Goal: Register for event/course

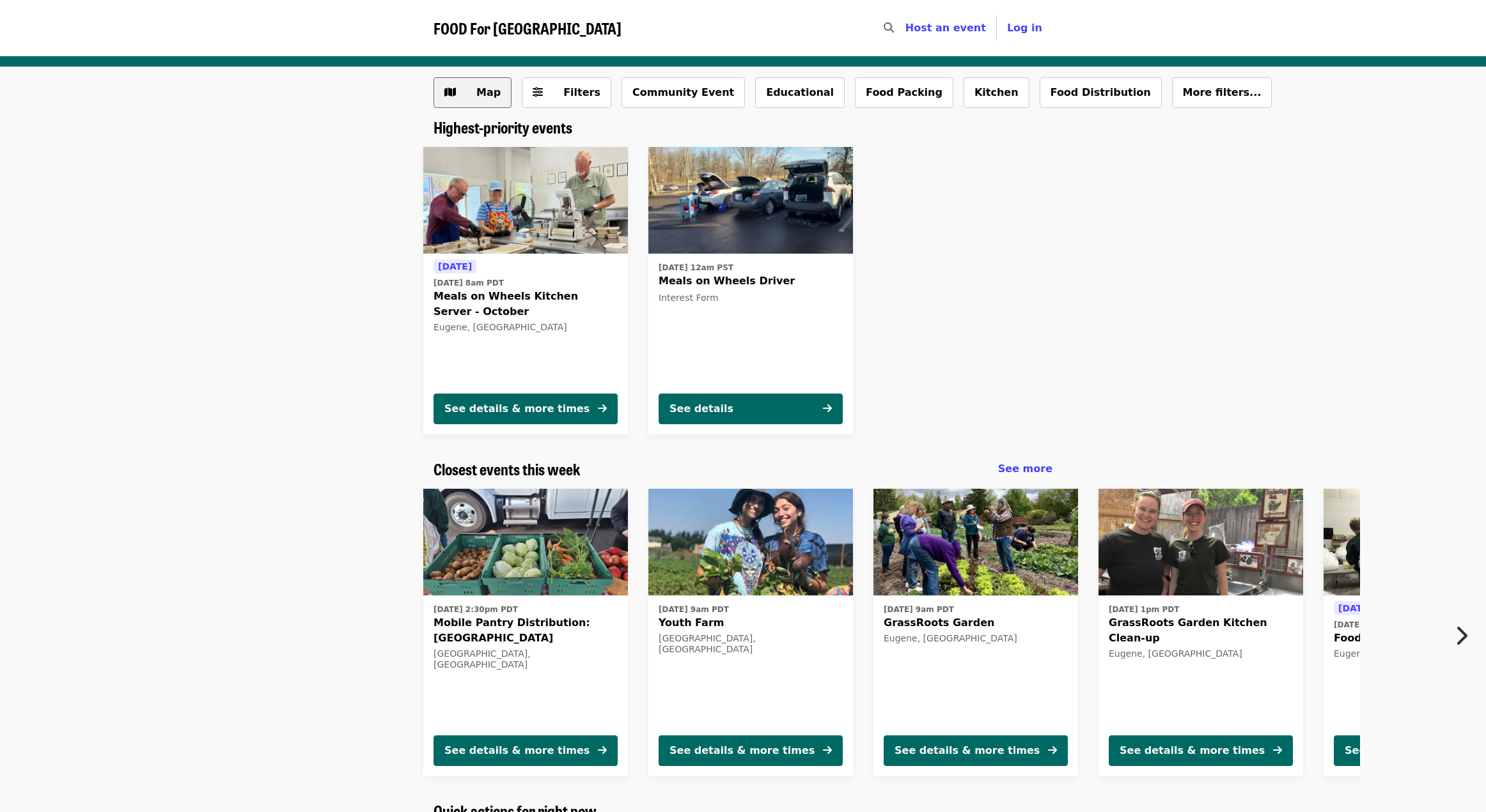
click at [491, 92] on span "Map" at bounding box center [489, 92] width 24 height 12
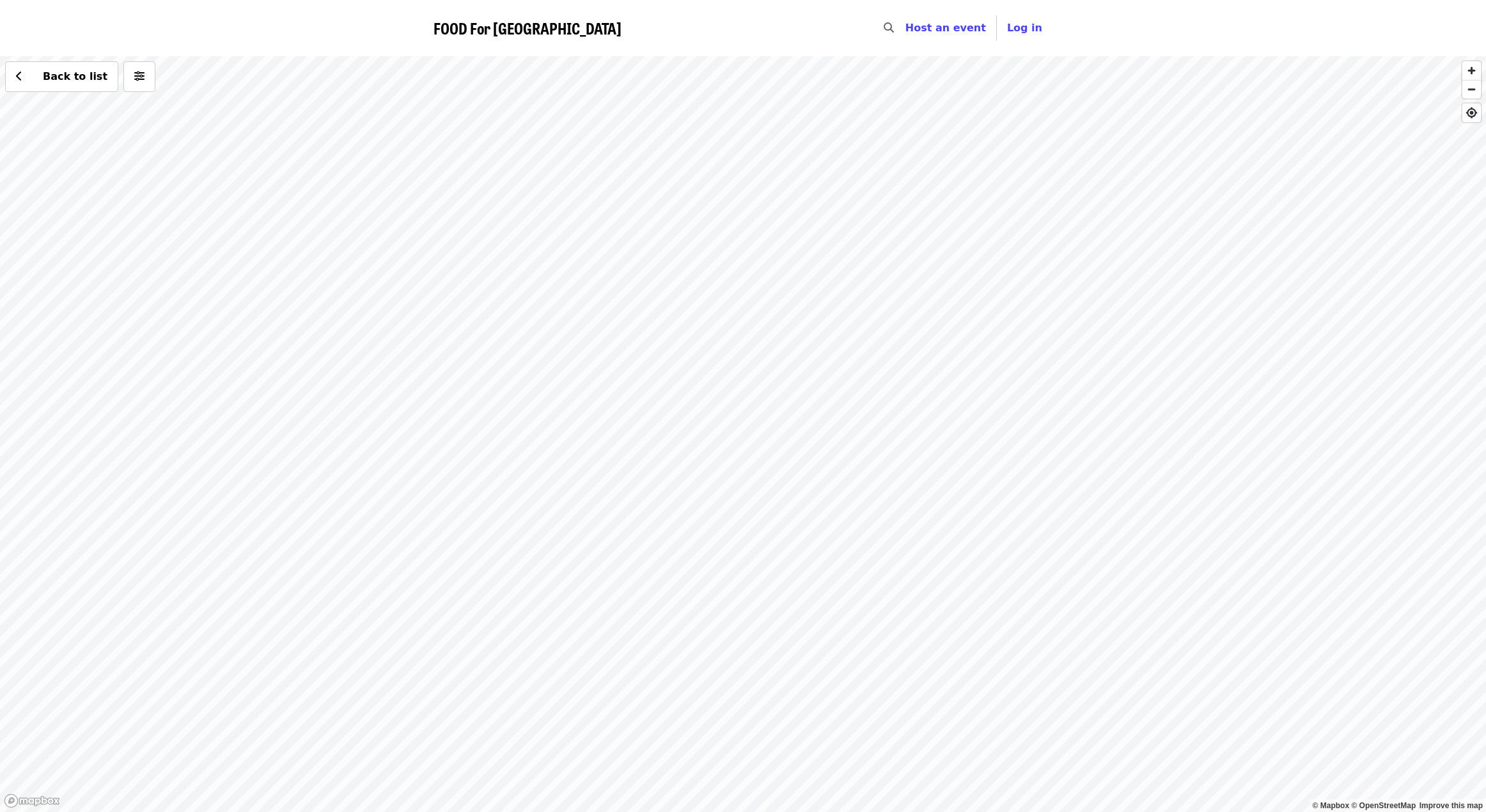
drag, startPoint x: 612, startPoint y: 329, endPoint x: 497, endPoint y: 842, distance: 525.7
click at [497, 811] on html "FOOD For Lane County Skip to content ​ Host an event Host Log in © Mapbox © Ope…" at bounding box center [743, 406] width 1486 height 812
drag, startPoint x: 743, startPoint y: 372, endPoint x: 754, endPoint y: 559, distance: 187.3
click at [754, 559] on div "Back to list" at bounding box center [743, 434] width 1486 height 756
click at [234, 201] on div "Back to list" at bounding box center [743, 434] width 1486 height 756
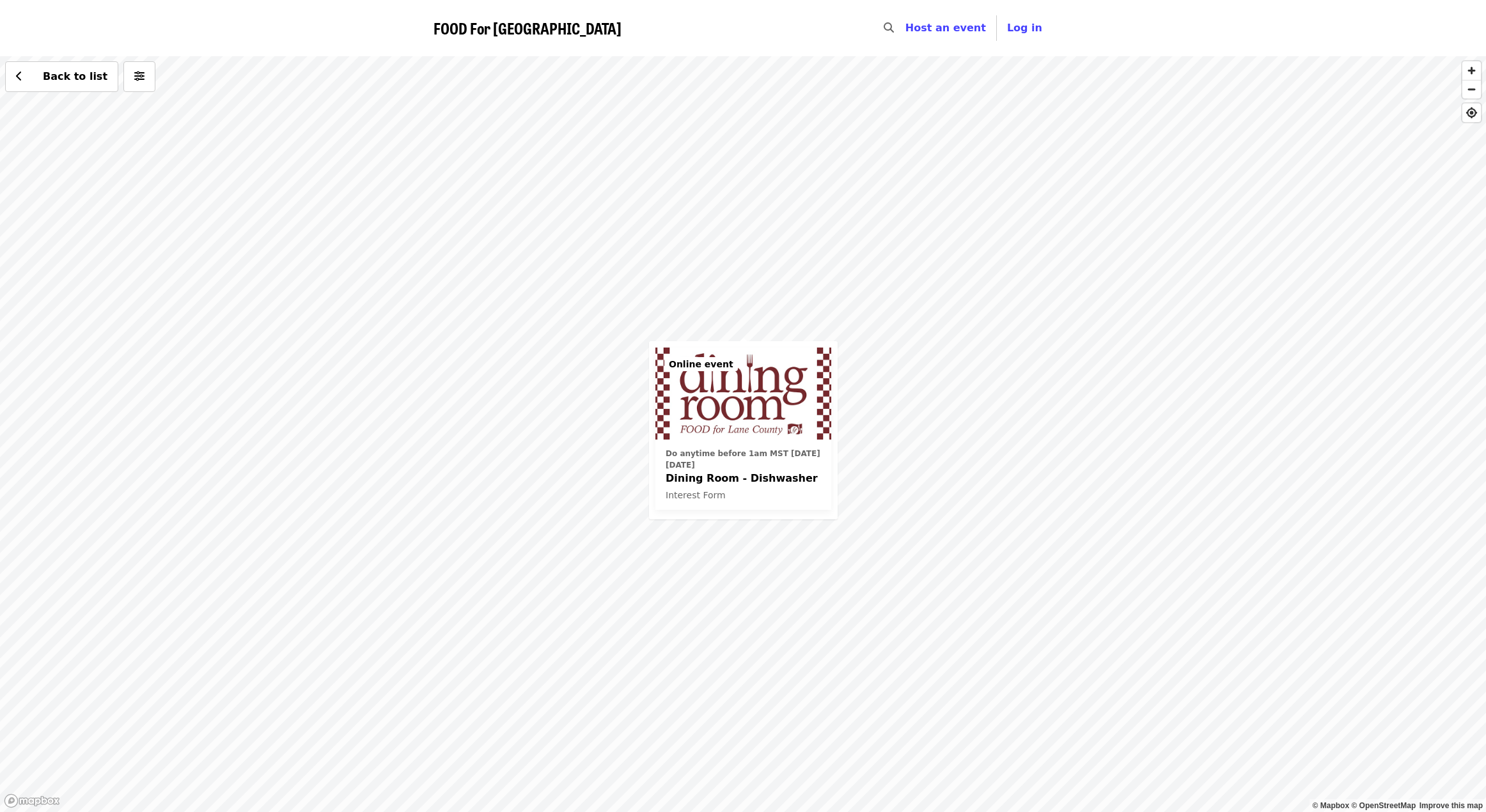
click at [401, 451] on div "Do anytime before 1am MST [DATE][DATE] Dining Room - Dishwasher Interest Form O…" at bounding box center [743, 434] width 1486 height 756
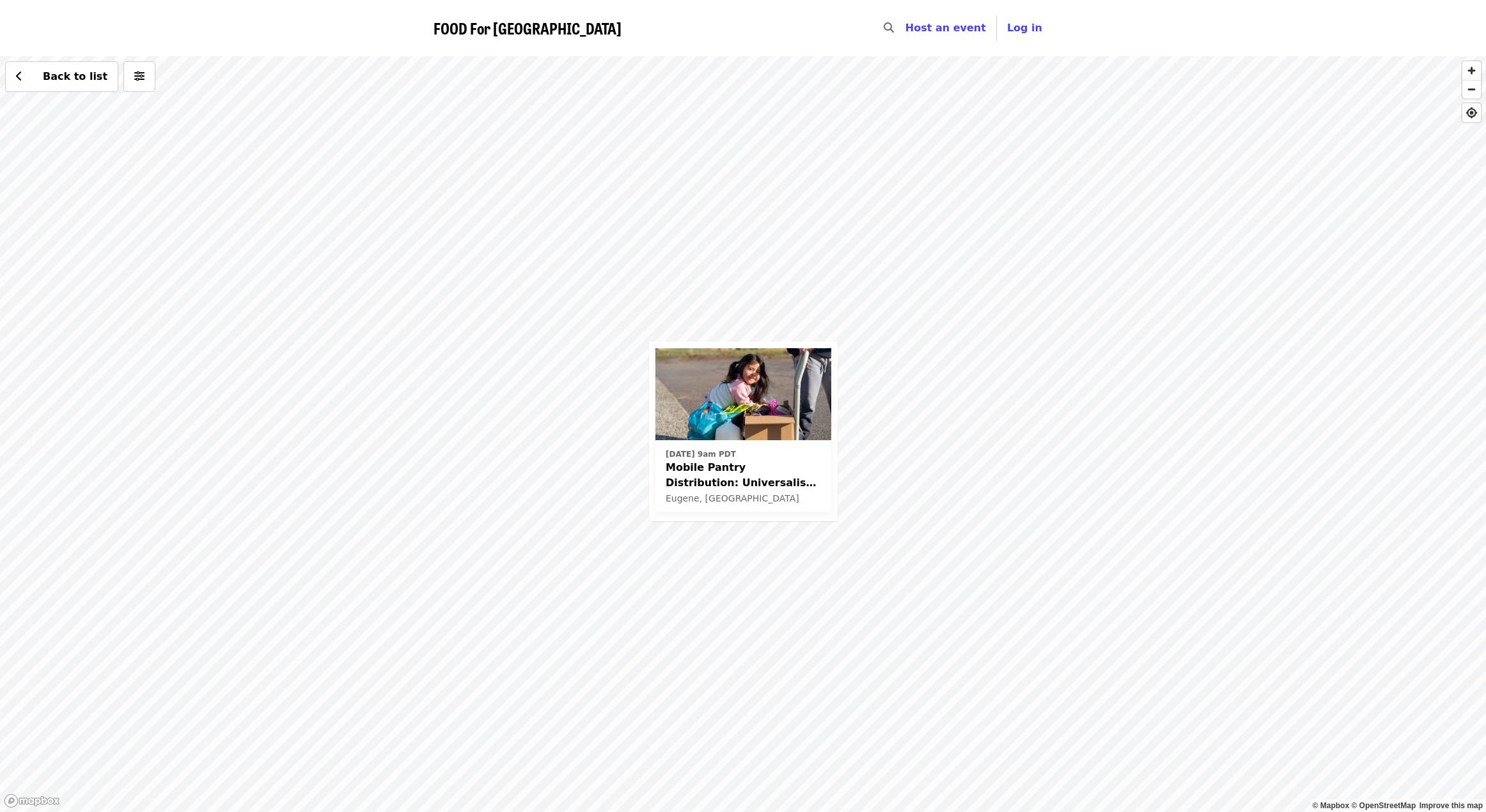
click at [792, 319] on div "[DATE] 9am PDT Mobile Pantry Distribution: Universalist Unitarian Eugene, [GEOG…" at bounding box center [743, 434] width 1486 height 756
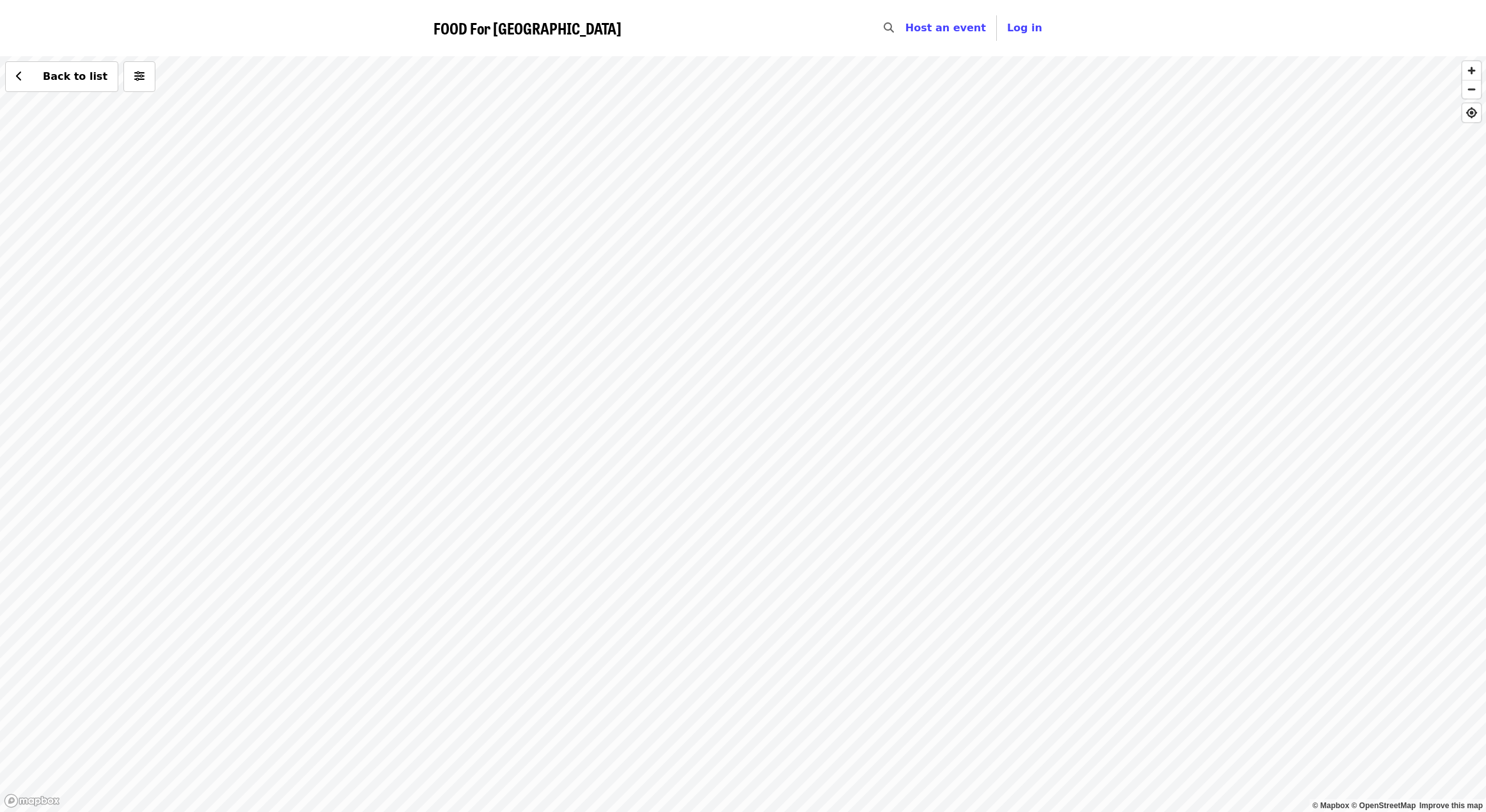
drag, startPoint x: 851, startPoint y: 450, endPoint x: 440, endPoint y: 477, distance: 411.9
click at [440, 477] on div "Back to list" at bounding box center [743, 434] width 1486 height 756
drag, startPoint x: 878, startPoint y: 313, endPoint x: 579, endPoint y: 415, distance: 315.9
click at [579, 415] on div "Back to list" at bounding box center [743, 434] width 1486 height 756
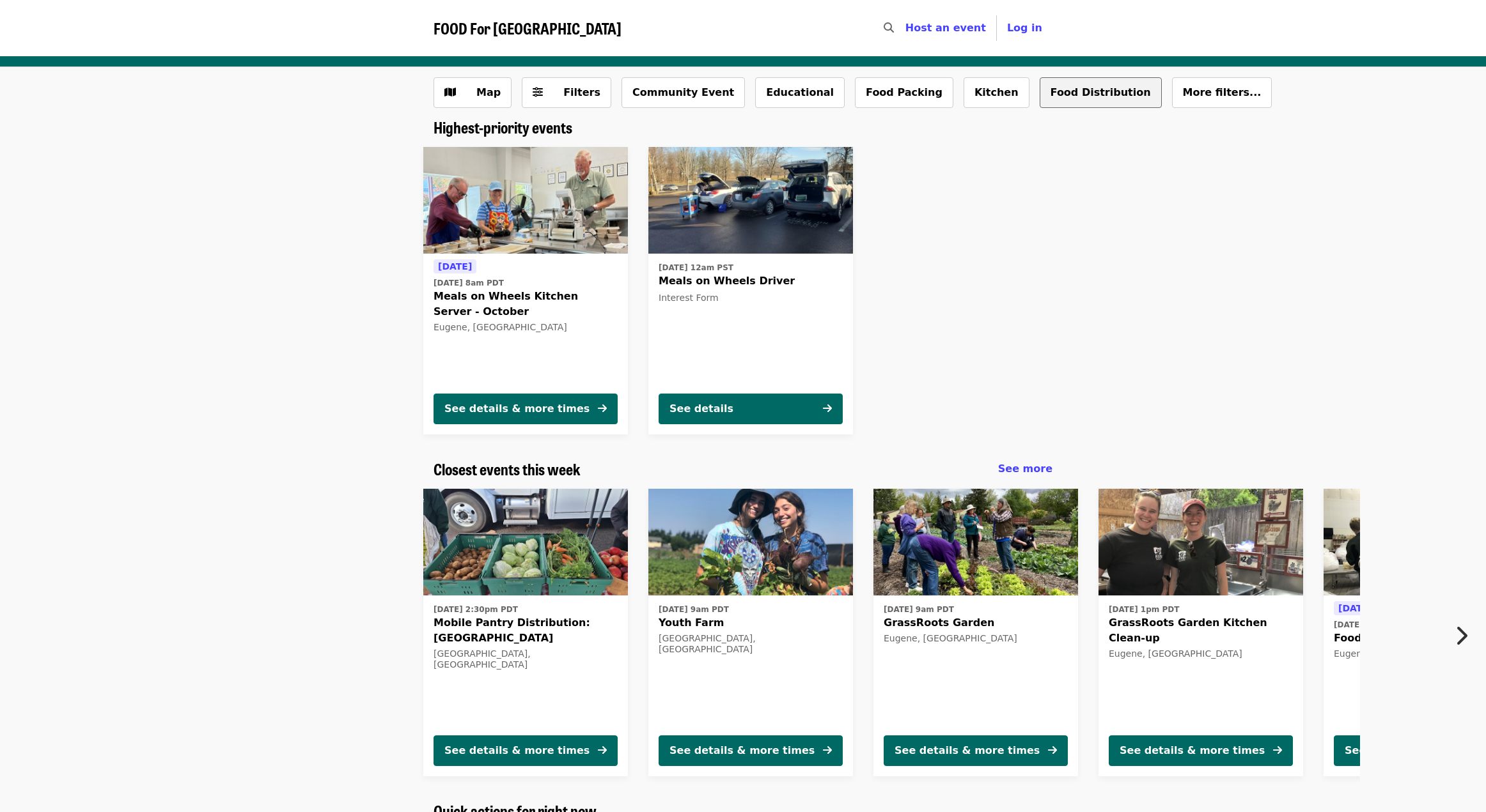
click at [1040, 93] on button "Food Distribution" at bounding box center [1101, 93] width 122 height 31
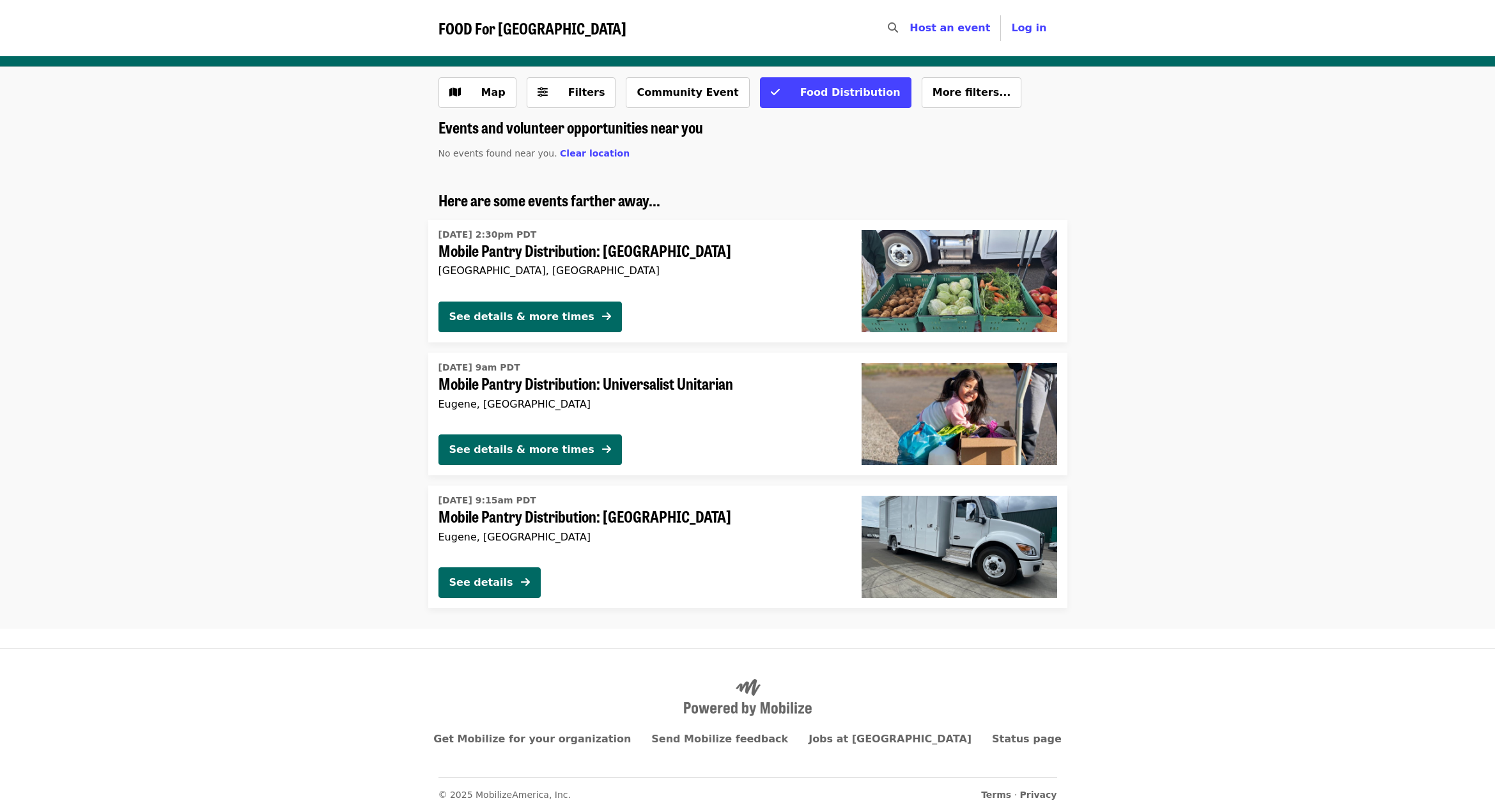
click at [465, 24] on span "FOOD For [GEOGRAPHIC_DATA]" at bounding box center [532, 27] width 188 height 22
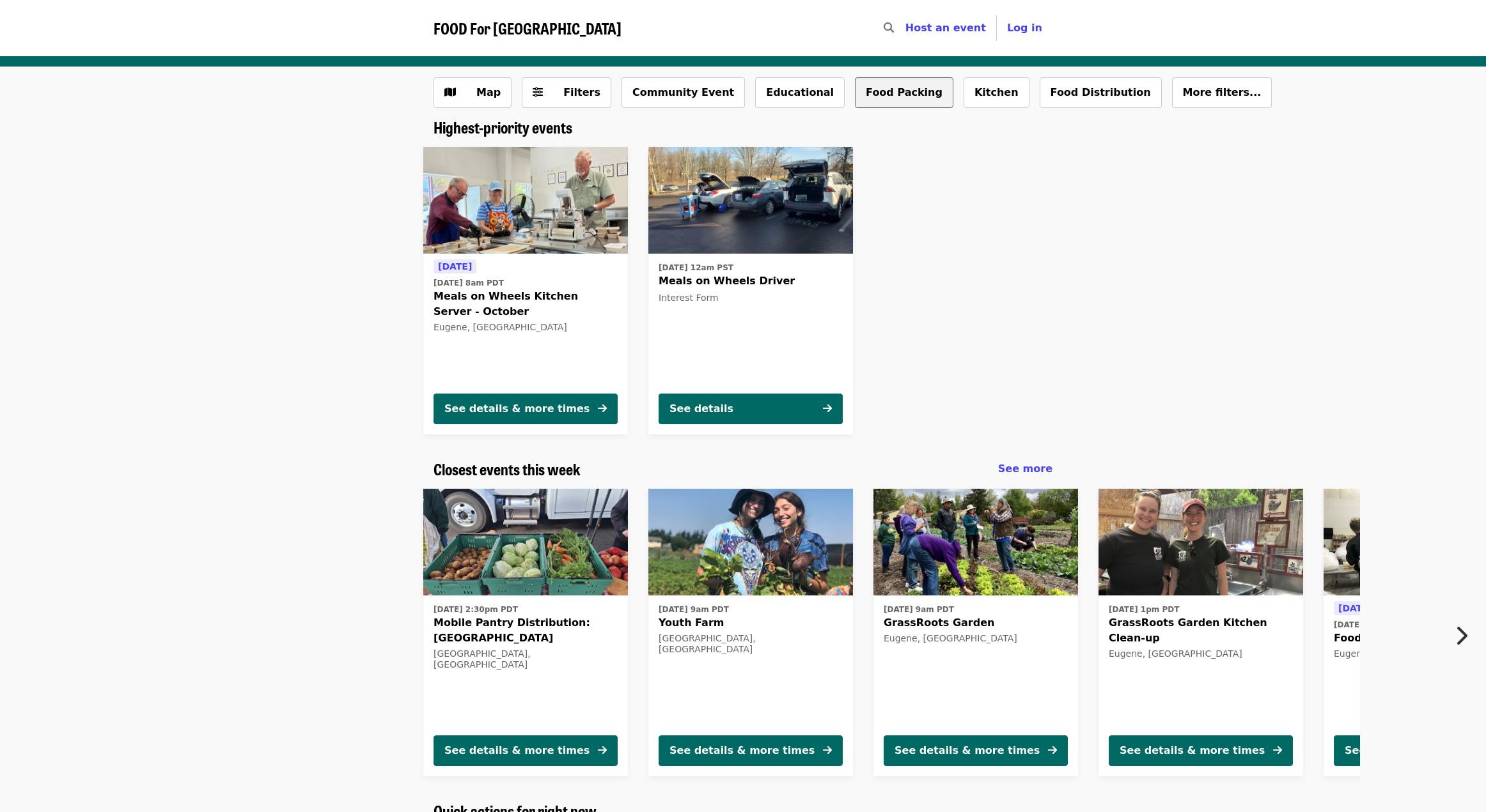
click at [855, 98] on button "Food Packing" at bounding box center [904, 93] width 99 height 31
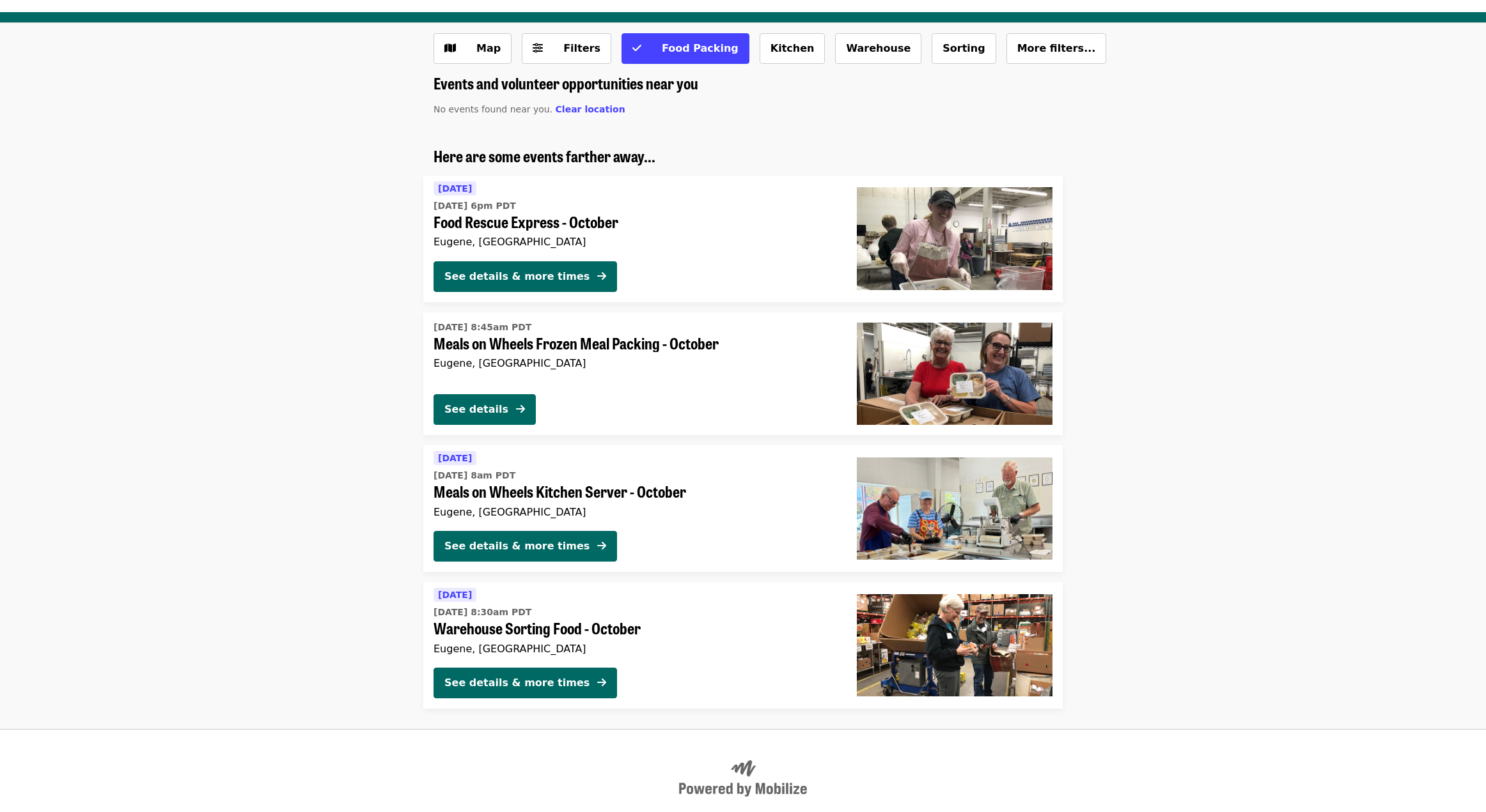
scroll to position [64, 0]
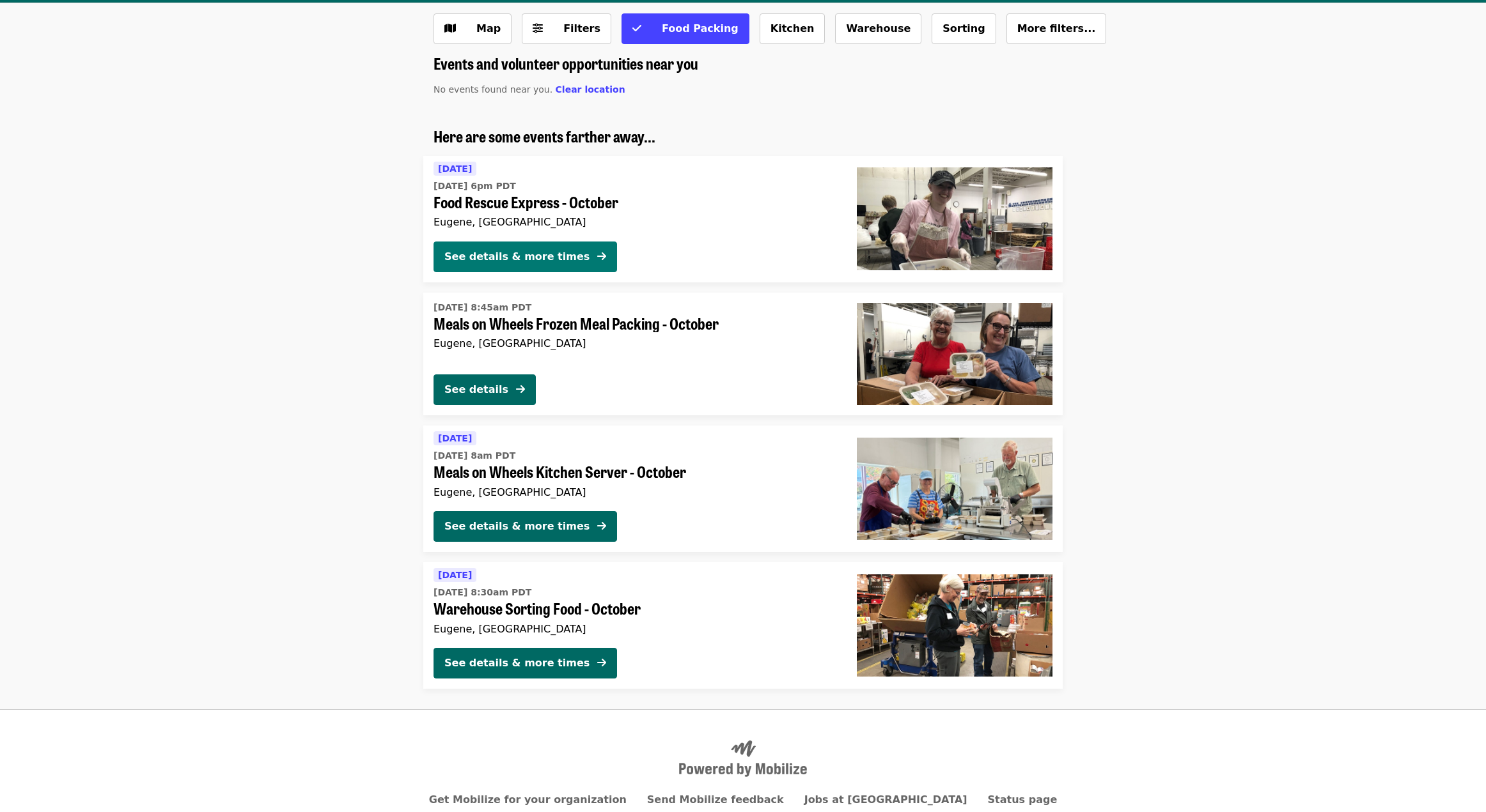
click at [497, 254] on div "See details & more times" at bounding box center [517, 257] width 145 height 15
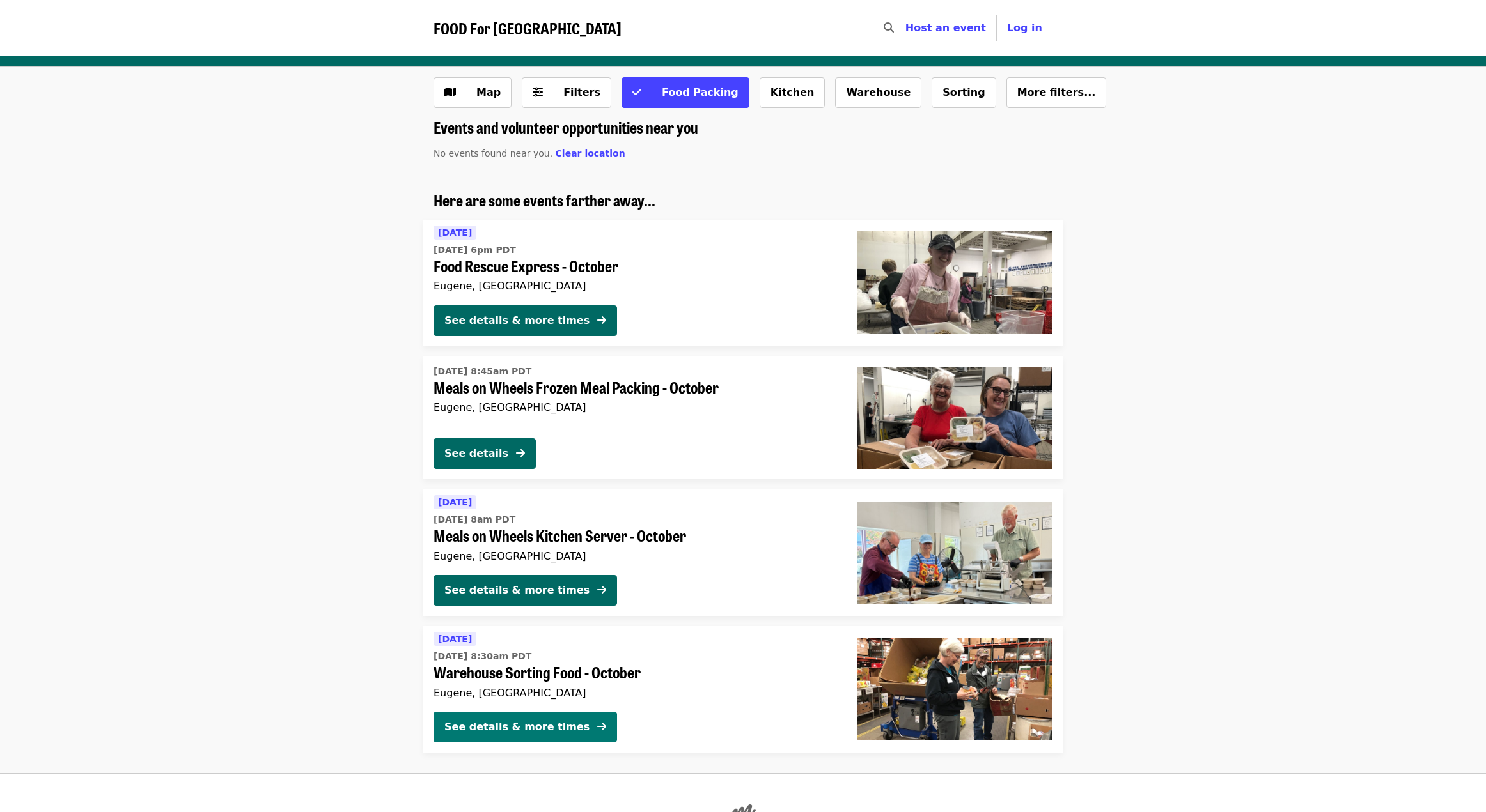
click at [514, 724] on div "See details & more times" at bounding box center [517, 727] width 145 height 15
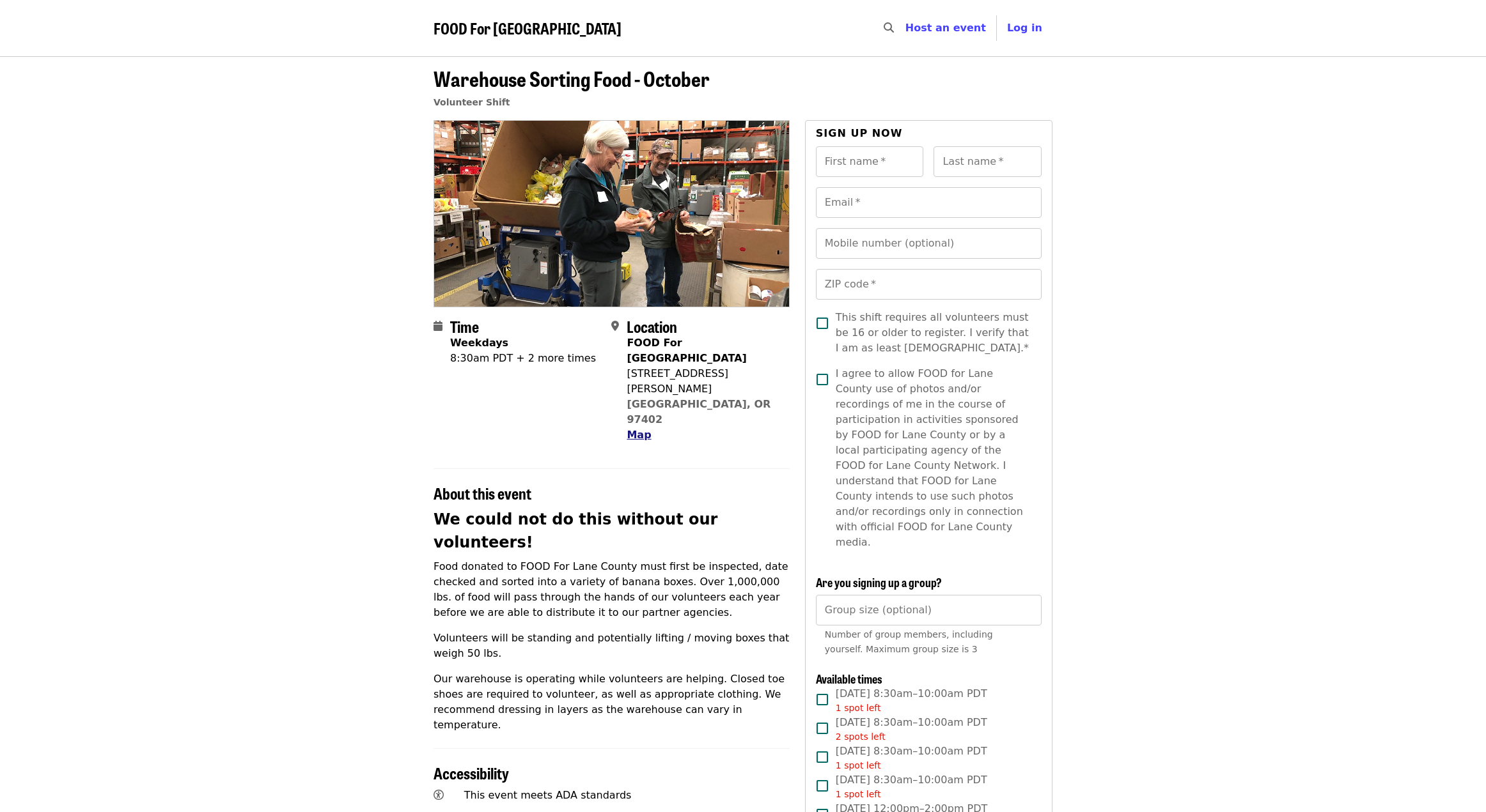
click at [638, 429] on span "Map" at bounding box center [639, 434] width 24 height 12
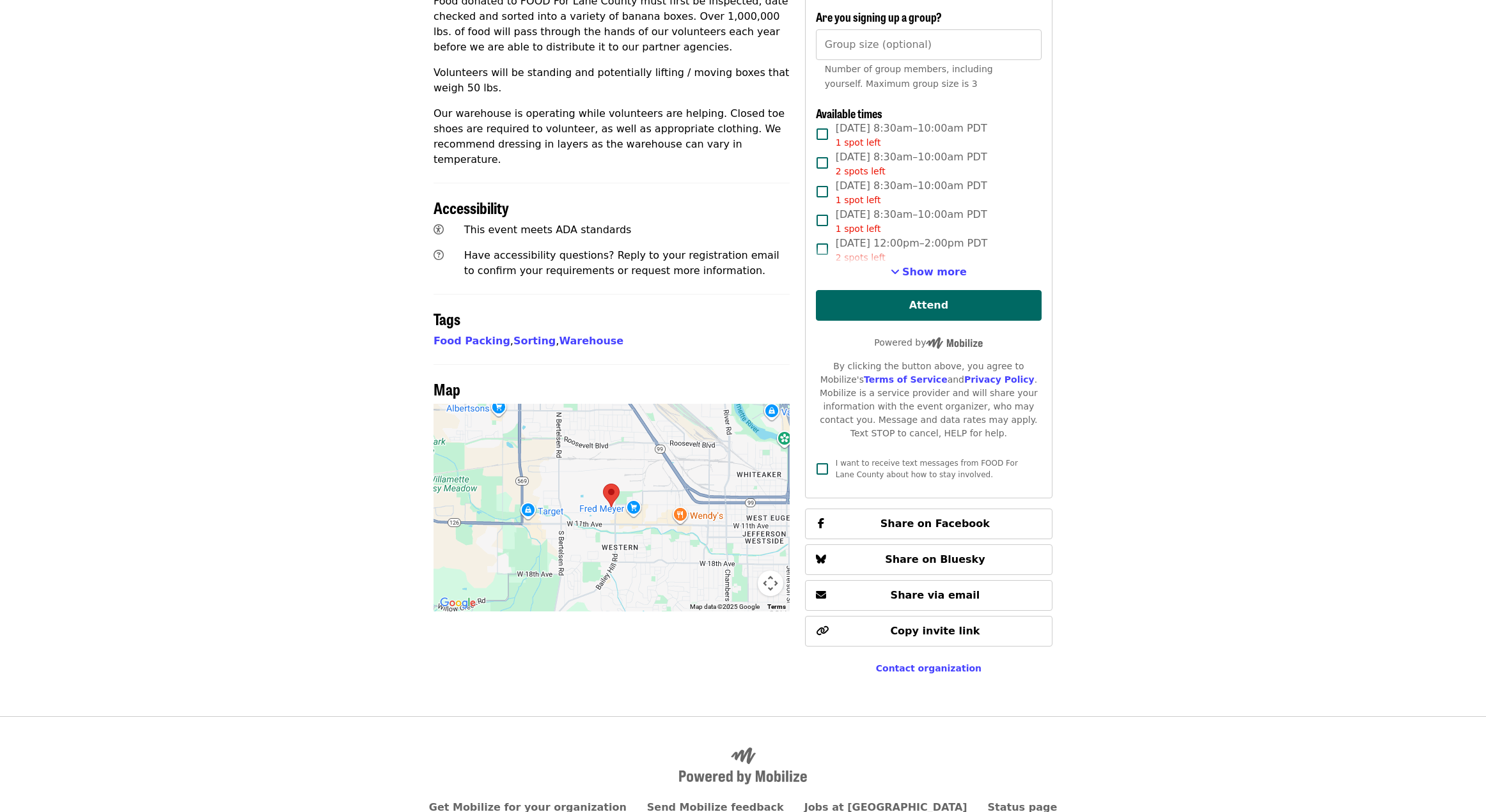
scroll to position [590, 0]
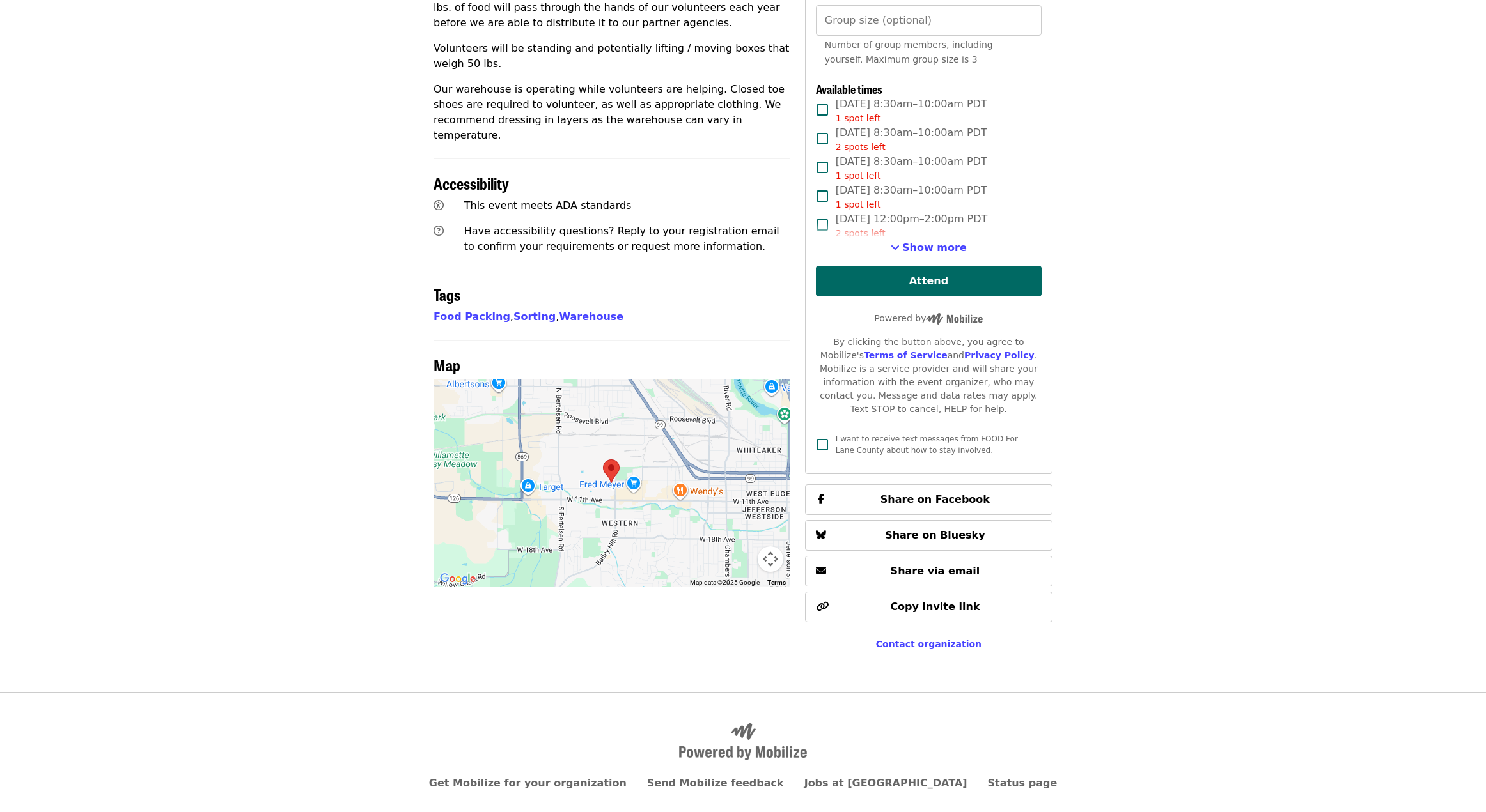
click at [629, 459] on div at bounding box center [611, 483] width 356 height 208
click at [771, 547] on button "Map camera controls" at bounding box center [771, 560] width 26 height 26
click at [708, 483] on button "Move up" at bounding box center [707, 496] width 26 height 26
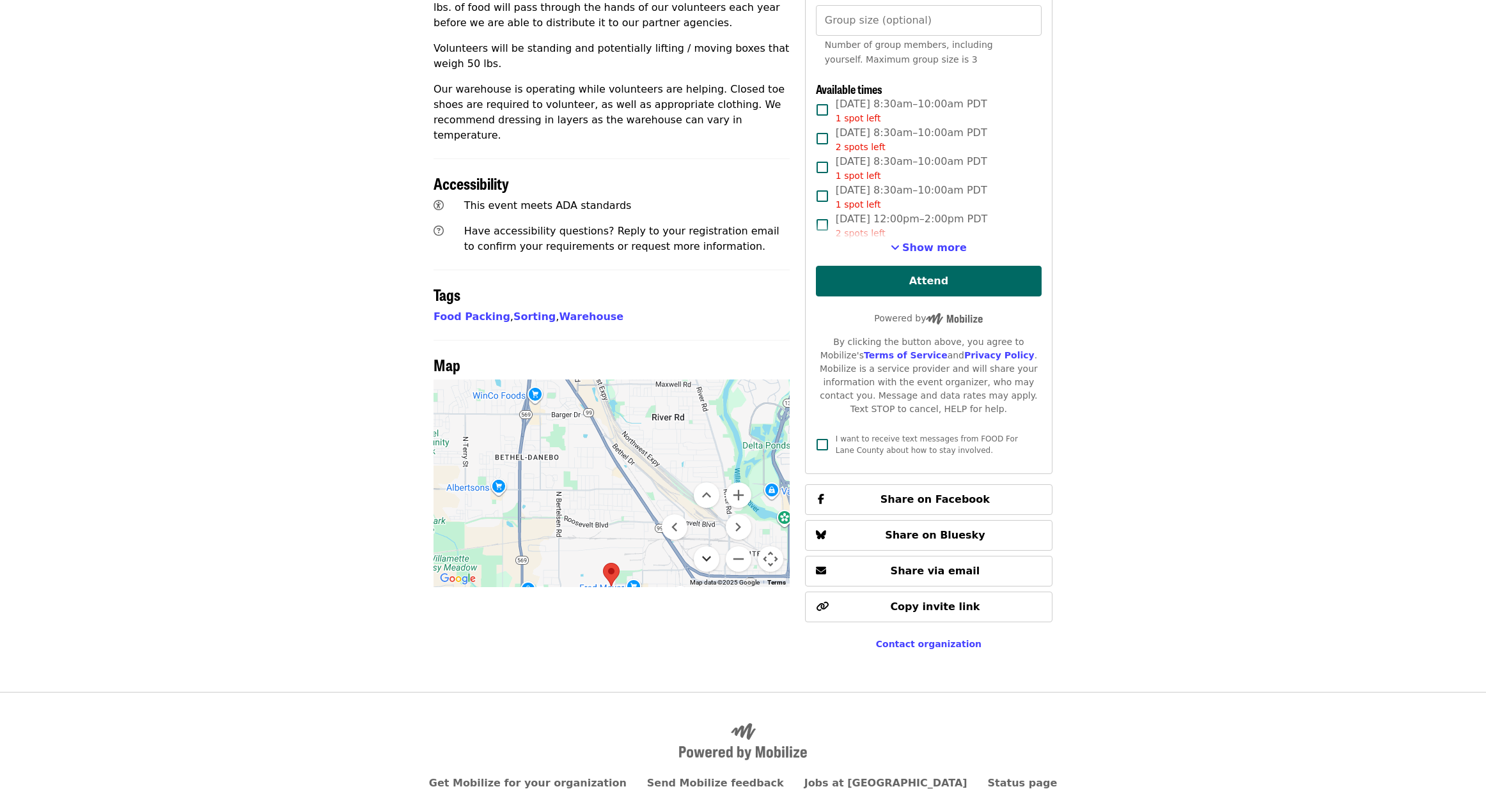
click at [708, 547] on button "Move down" at bounding box center [707, 560] width 26 height 26
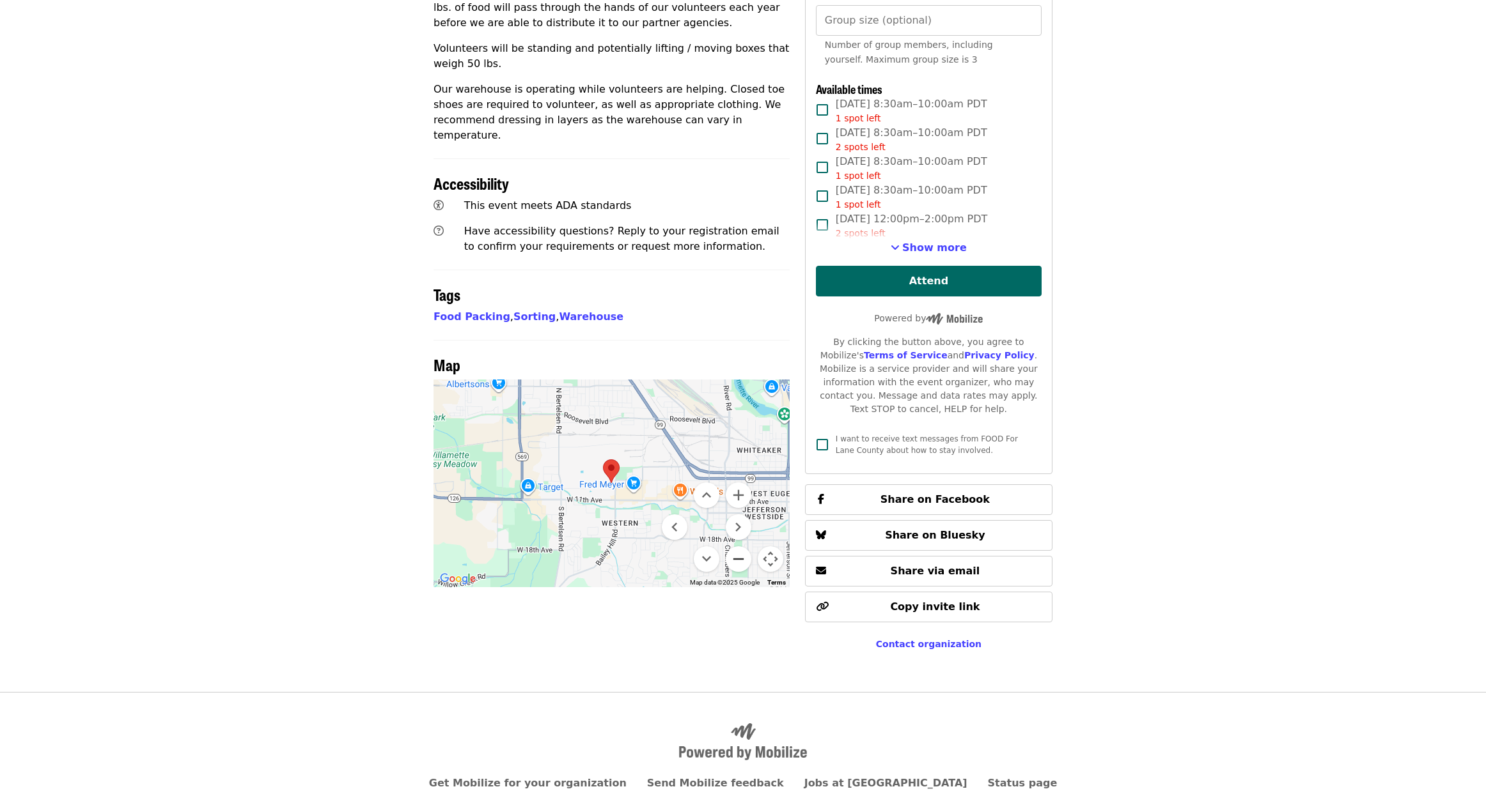
click at [740, 547] on button "Zoom out" at bounding box center [739, 560] width 26 height 26
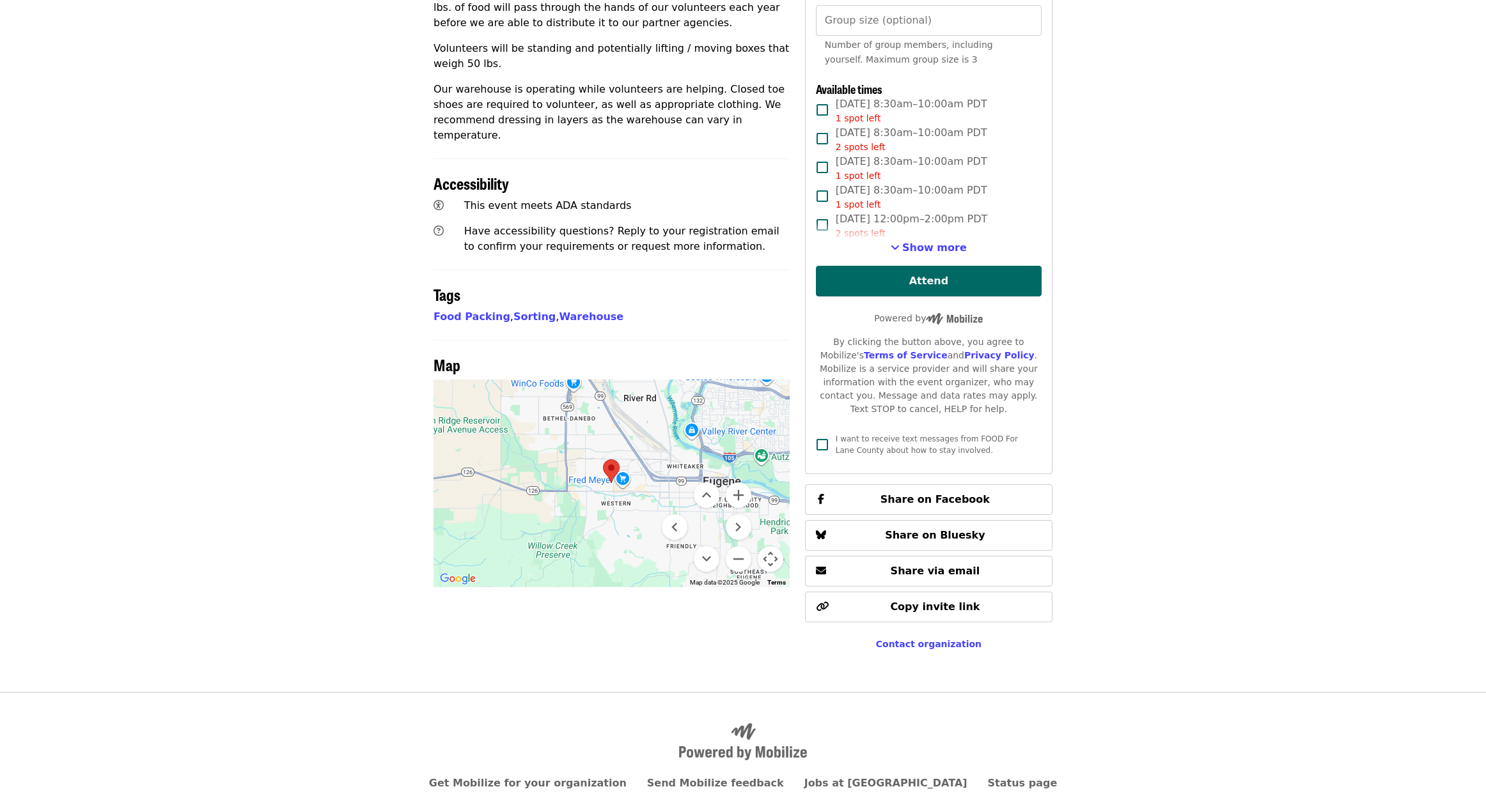
drag, startPoint x: 643, startPoint y: 450, endPoint x: 564, endPoint y: 444, distance: 79.2
click at [564, 444] on div at bounding box center [611, 483] width 356 height 208
drag, startPoint x: 651, startPoint y: 450, endPoint x: 607, endPoint y: 449, distance: 44.0
click at [607, 449] on div at bounding box center [611, 483] width 356 height 208
click at [743, 483] on button "Zoom in" at bounding box center [739, 496] width 26 height 26
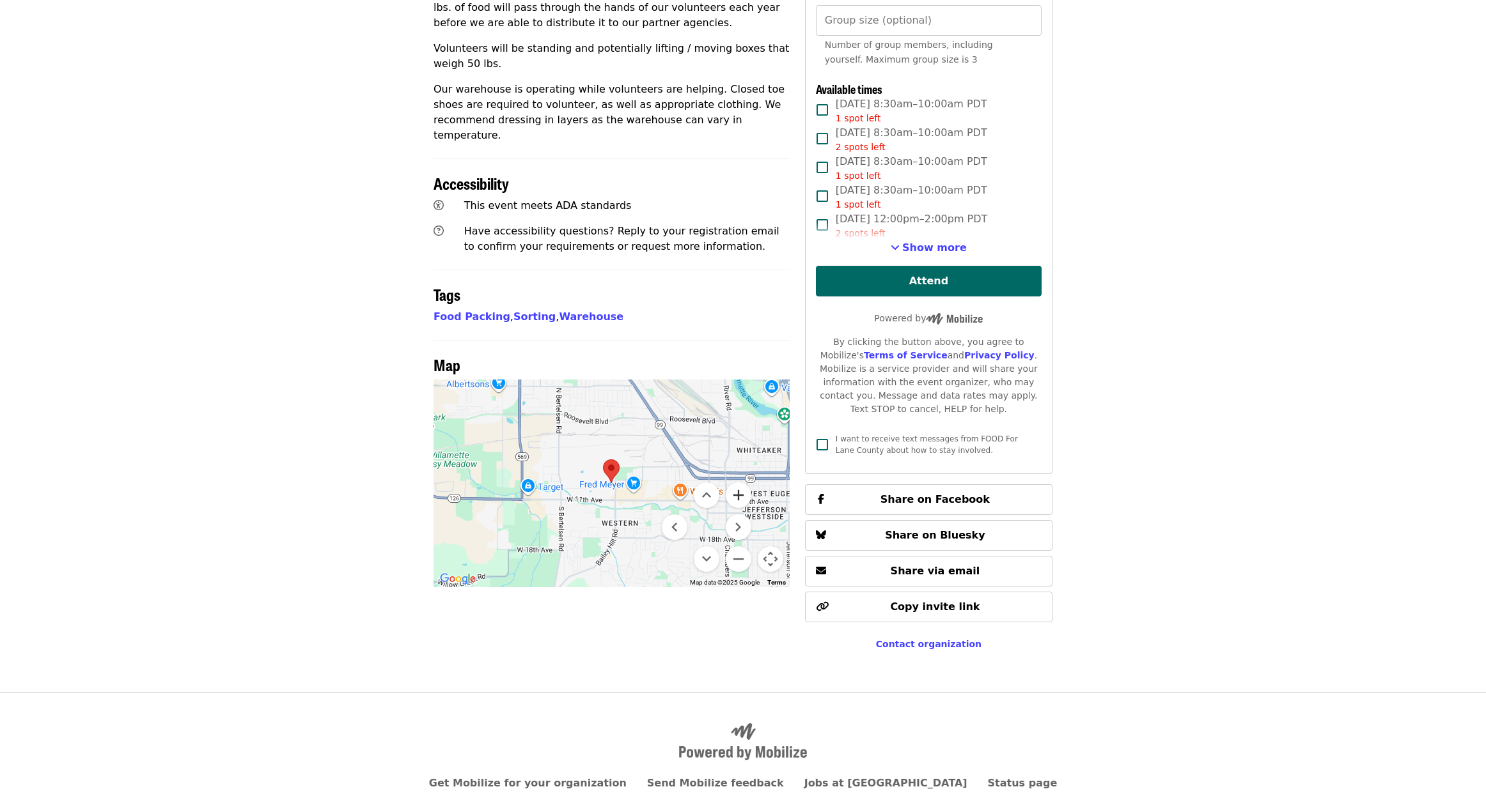
click at [743, 483] on button "Zoom in" at bounding box center [739, 496] width 26 height 26
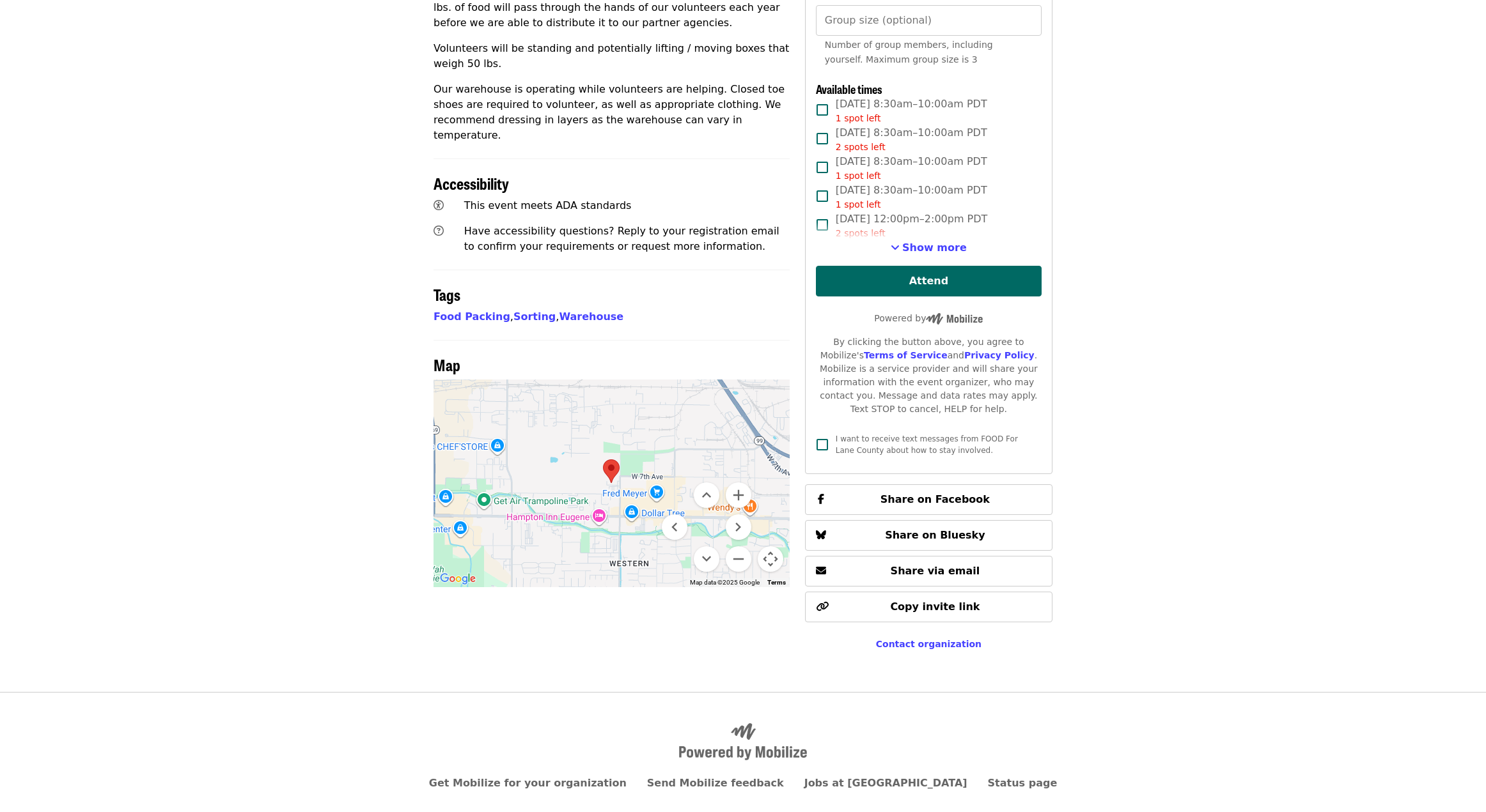
drag, startPoint x: 563, startPoint y: 386, endPoint x: 493, endPoint y: 361, distance: 74.3
click at [493, 380] on div at bounding box center [611, 483] width 356 height 208
click at [738, 514] on button "Move right" at bounding box center [739, 527] width 26 height 26
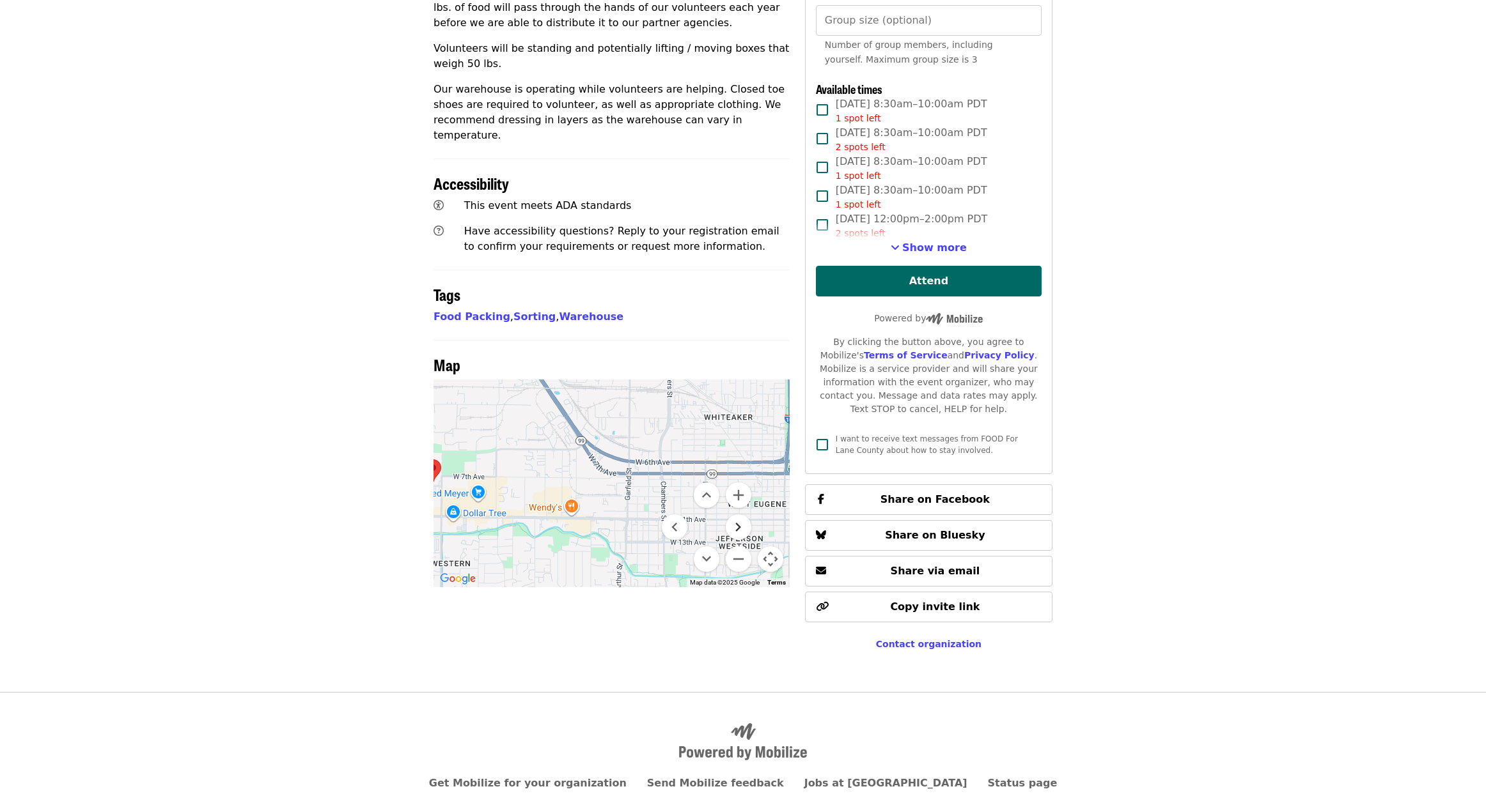
click at [736, 514] on button "Move right" at bounding box center [739, 527] width 26 height 26
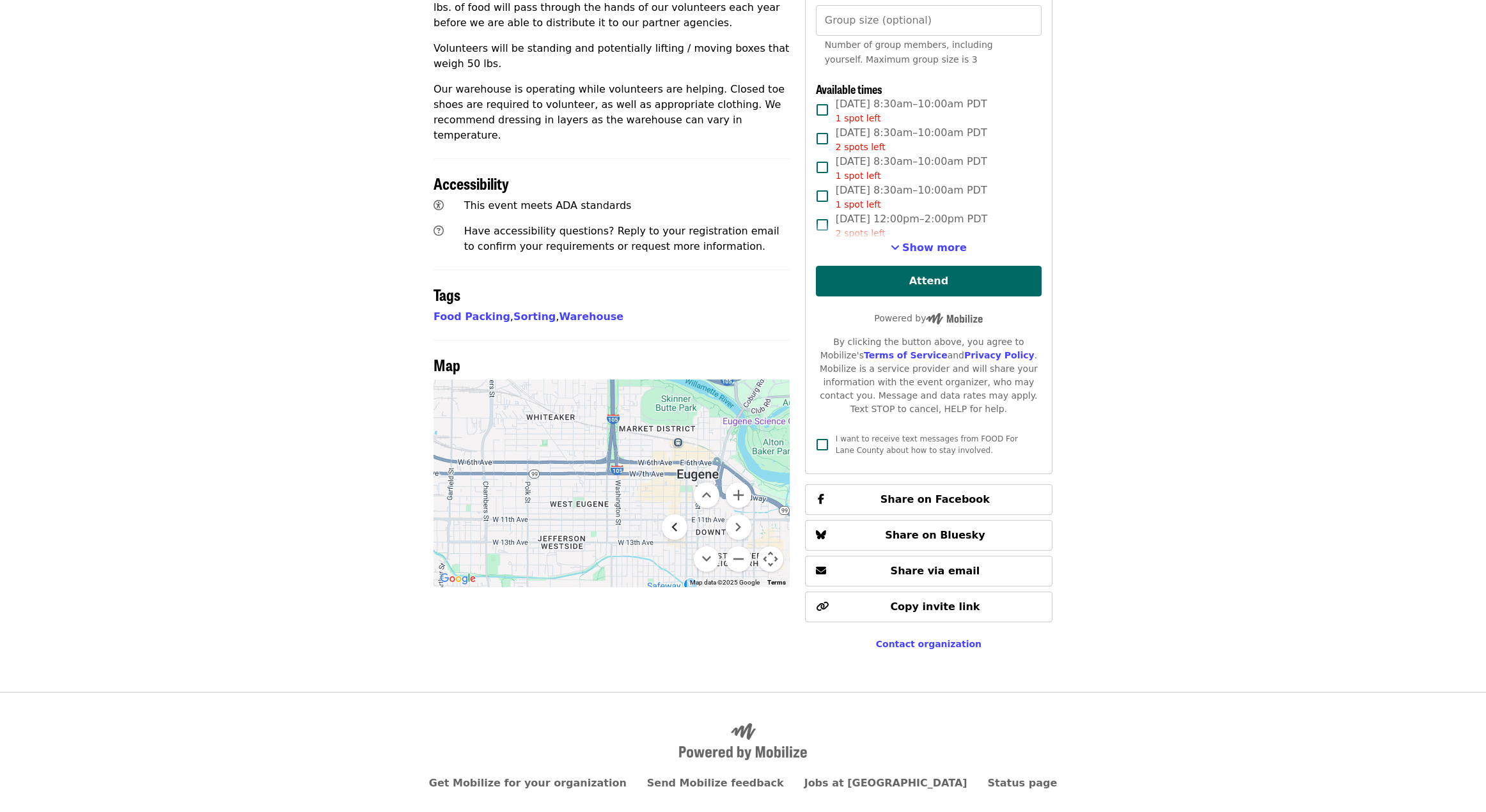
click at [674, 514] on button "Move left" at bounding box center [675, 527] width 26 height 26
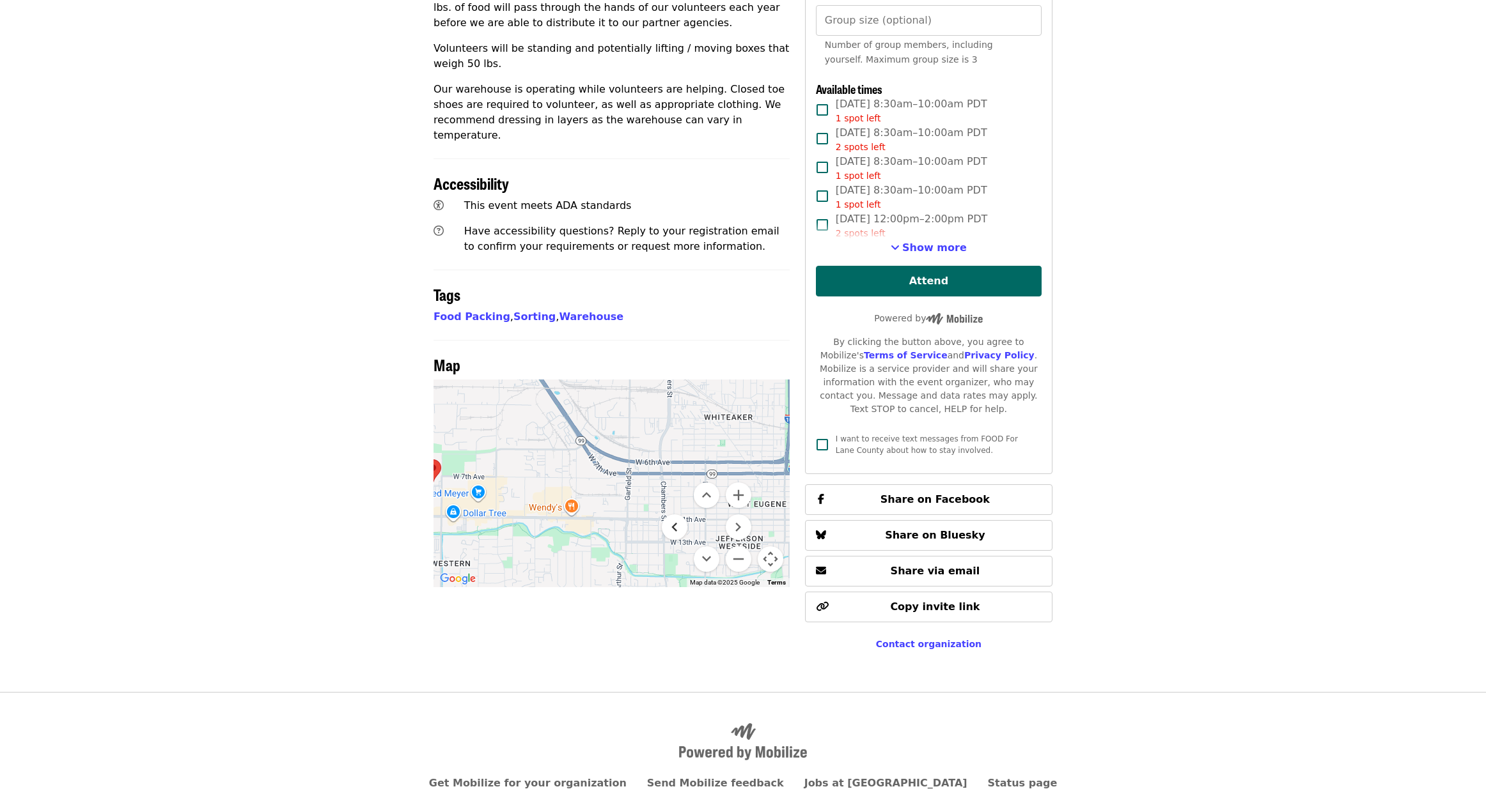
click at [674, 514] on button "Move left" at bounding box center [675, 527] width 26 height 26
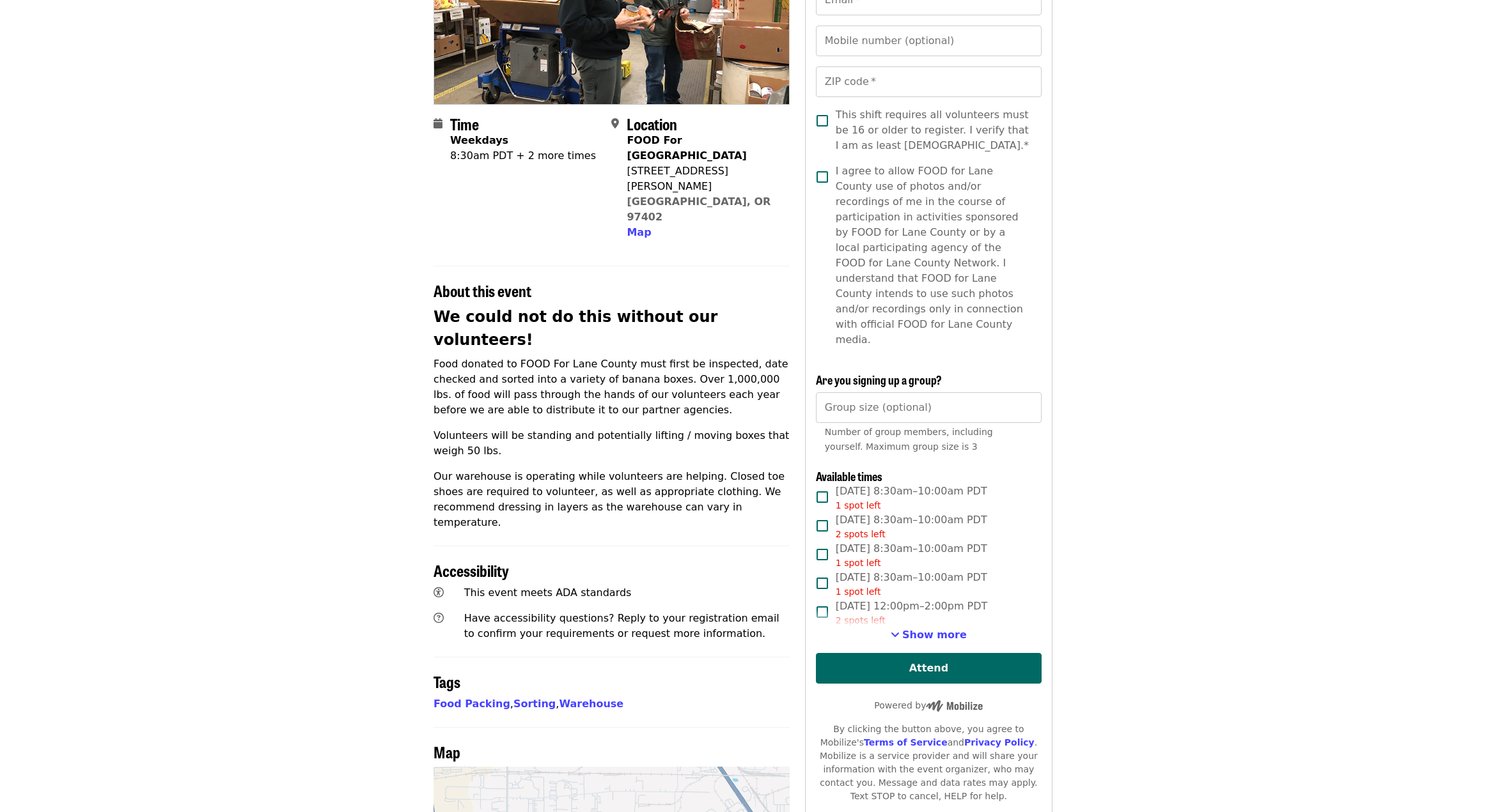
scroll to position [0, 0]
